Goal: Task Accomplishment & Management: Manage account settings

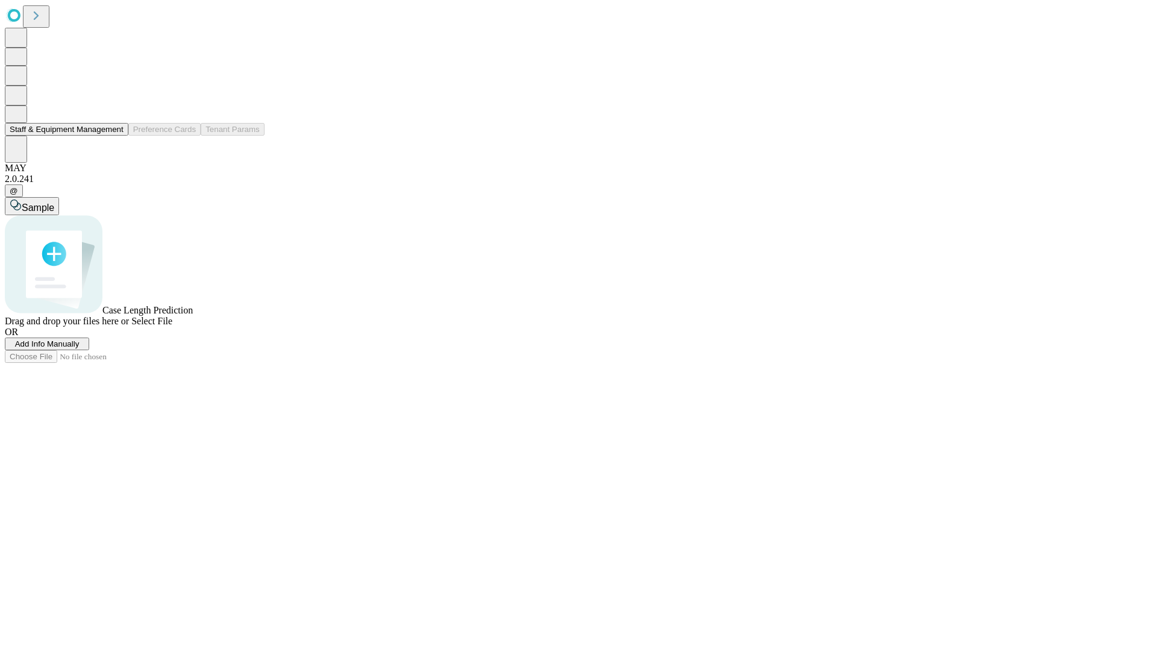
click at [115, 136] on button "Staff & Equipment Management" at bounding box center [67, 129] width 124 height 13
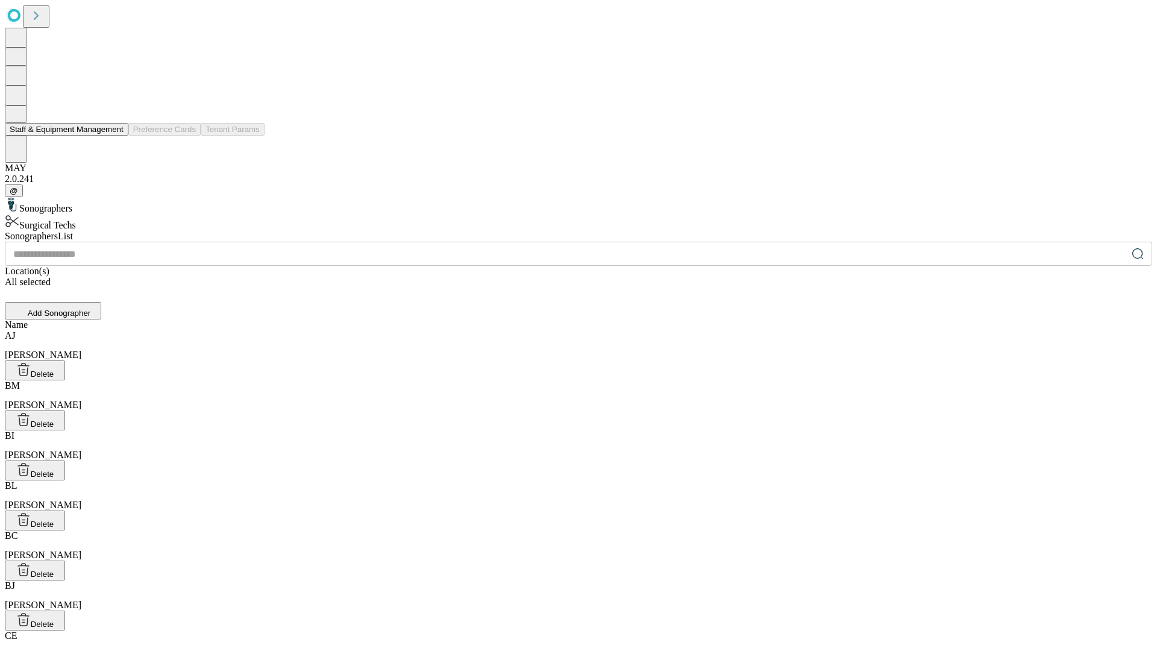
click at [115, 136] on button "Staff & Equipment Management" at bounding box center [67, 129] width 124 height 13
